Goal: Task Accomplishment & Management: Use online tool/utility

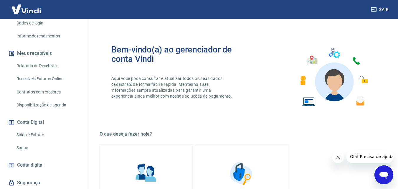
scroll to position [118, 0]
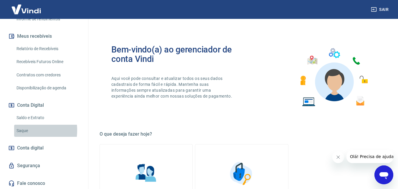
click at [20, 130] on link "Saque" at bounding box center [47, 131] width 67 height 12
